Goal: Task Accomplishment & Management: Use online tool/utility

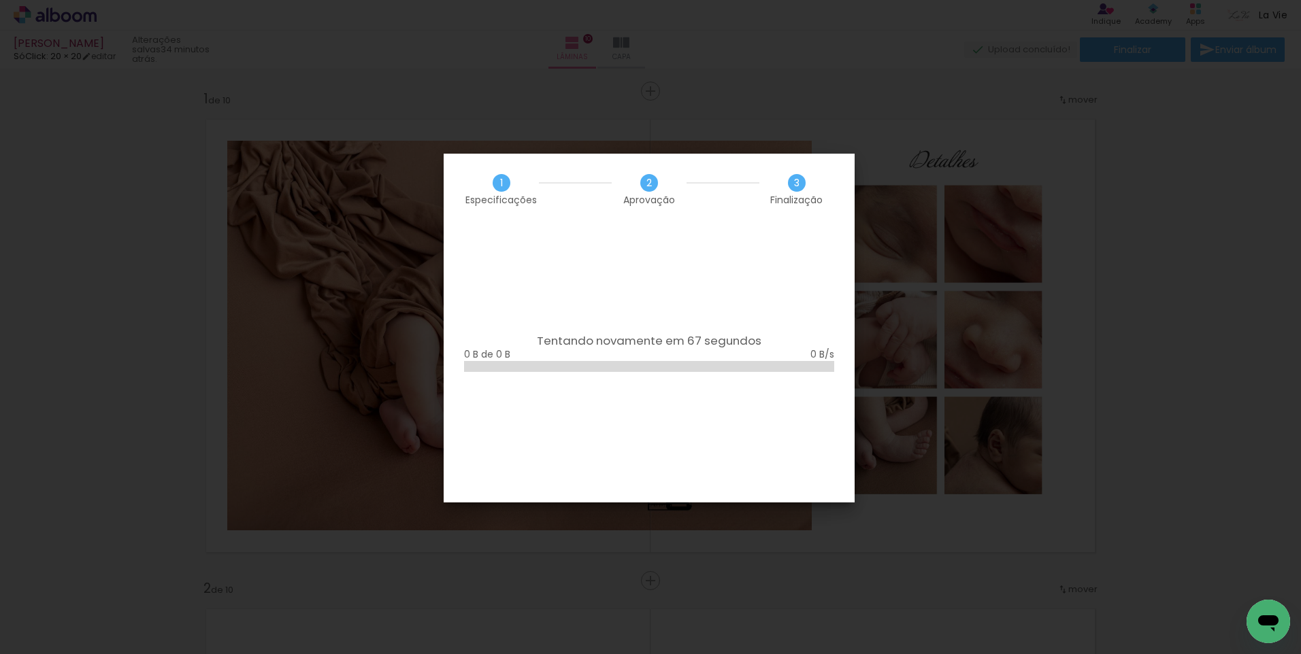
click at [822, 179] on div "3 Finalização" at bounding box center [796, 189] width 75 height 31
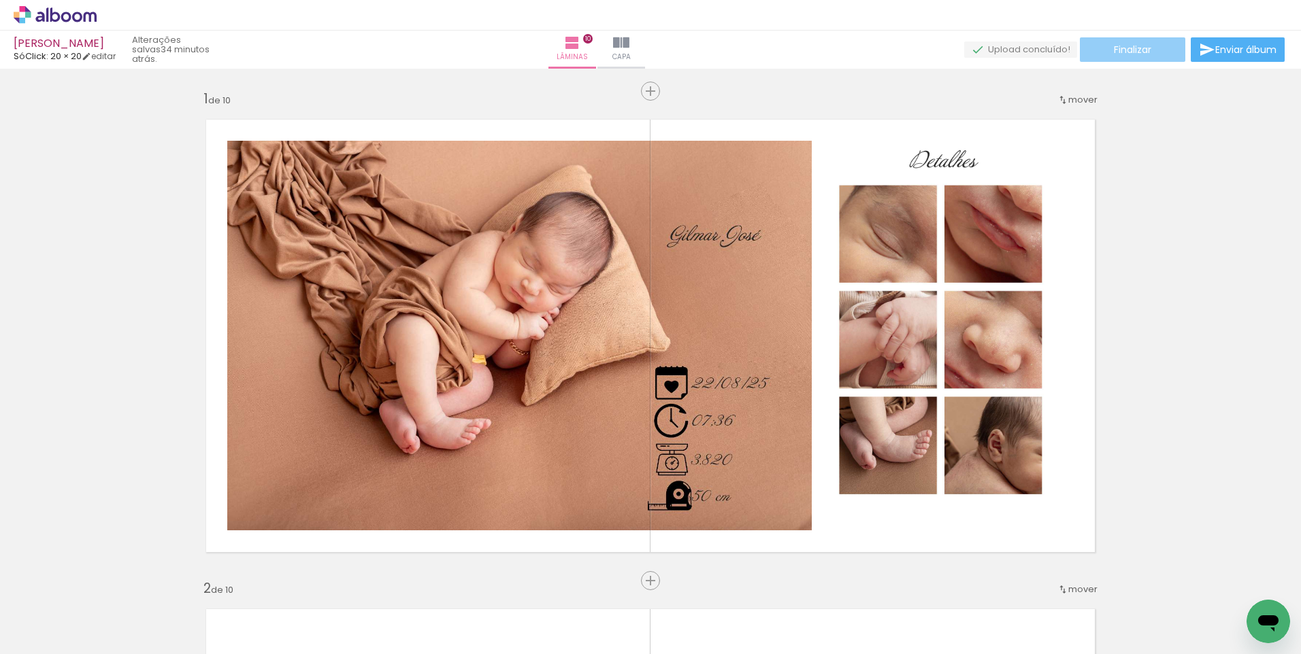
click at [1114, 48] on span "Finalizar" at bounding box center [1132, 50] width 37 height 10
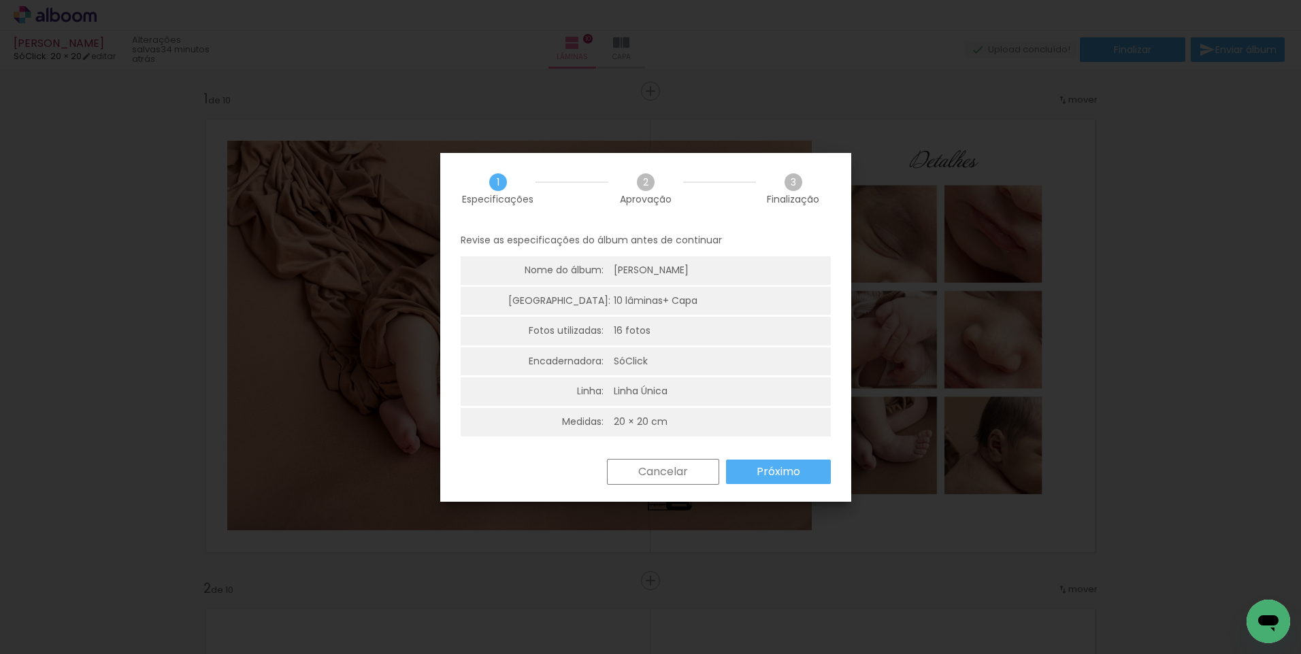
click at [0, 0] on slot "Próximo" at bounding box center [0, 0] width 0 height 0
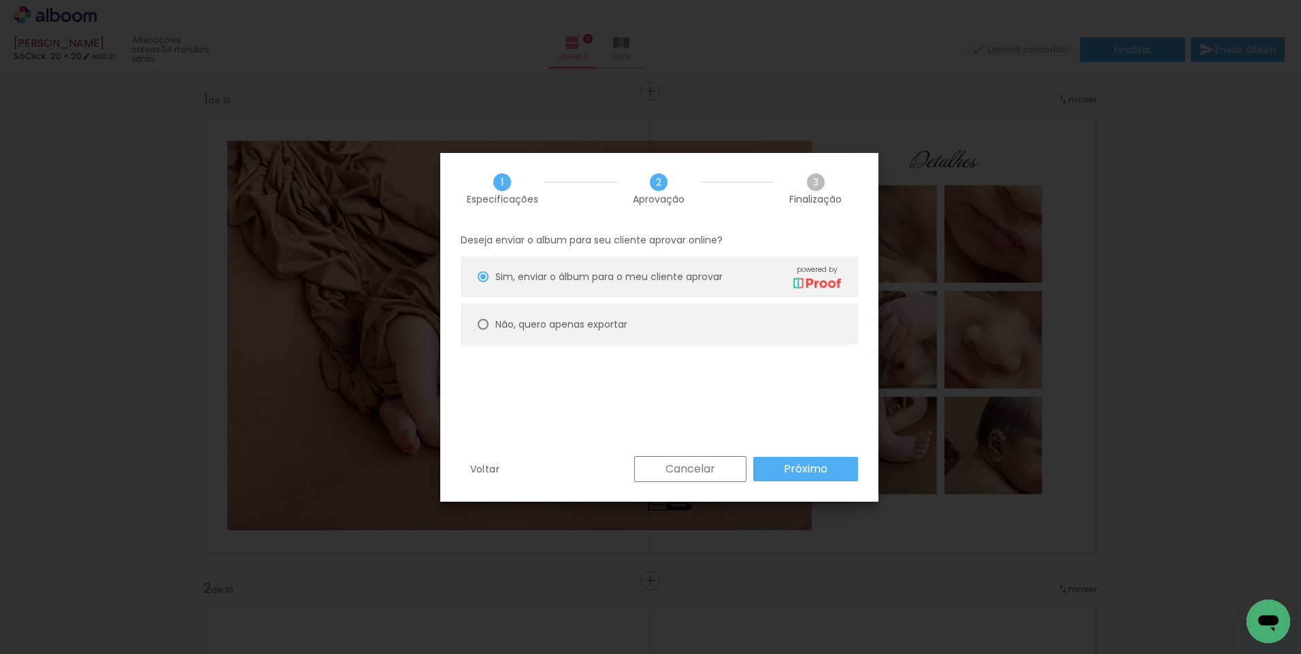
click at [0, 0] on slot "Próximo" at bounding box center [0, 0] width 0 height 0
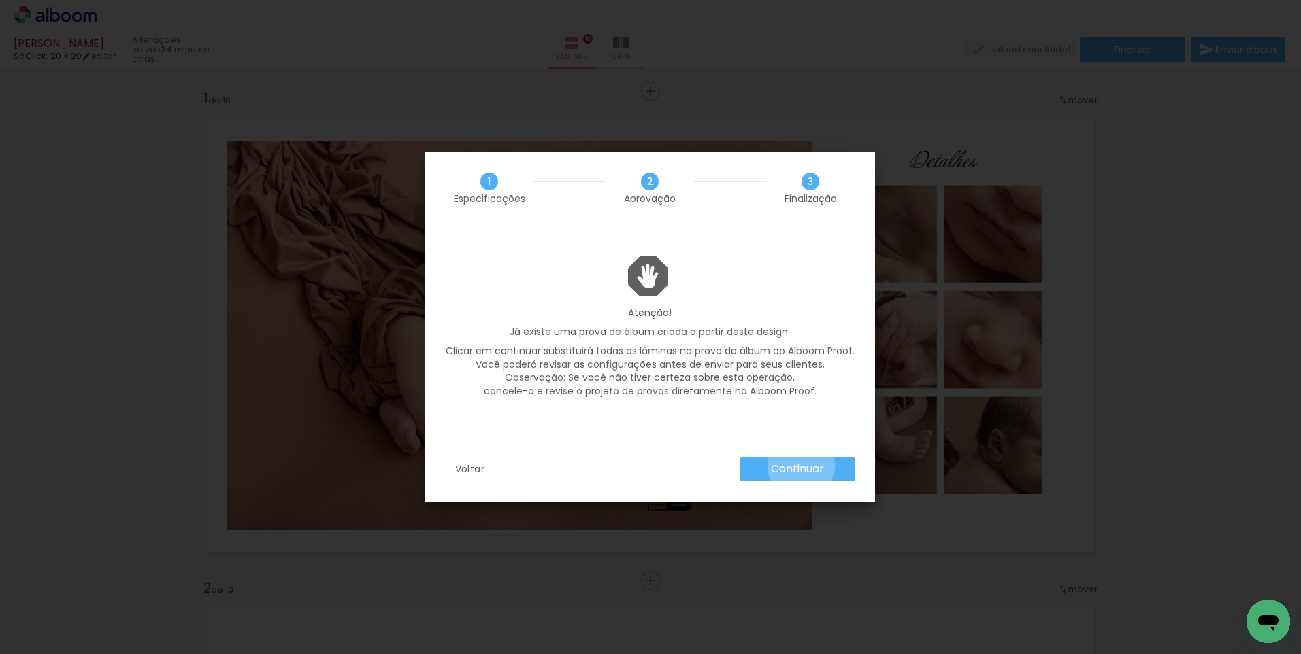
click at [0, 0] on slot "Continuar" at bounding box center [0, 0] width 0 height 0
